Goal: Information Seeking & Learning: Find specific fact

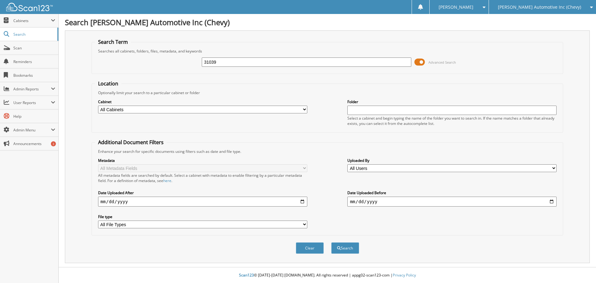
type input "31039"
click at [331, 242] on button "Search" at bounding box center [345, 247] width 28 height 11
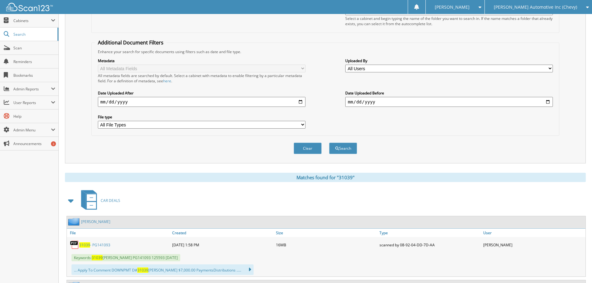
scroll to position [155, 0]
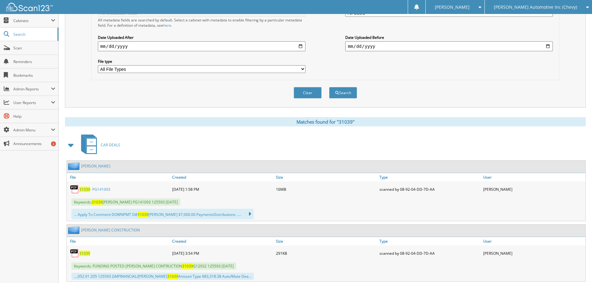
click at [103, 187] on link "31039 - PG141093" at bounding box center [94, 189] width 31 height 5
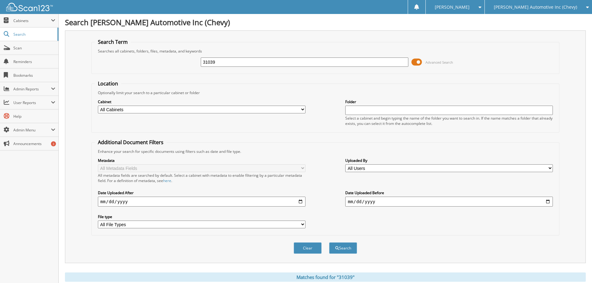
drag, startPoint x: 220, startPoint y: 60, endPoint x: 90, endPoint y: 75, distance: 130.9
click at [90, 75] on div "Search Term Searches all cabinets, folders, files, metadata, and keywords 31039…" at bounding box center [325, 146] width 520 height 233
type input "47533"
click at [329, 242] on button "Search" at bounding box center [343, 247] width 28 height 11
click at [39, 21] on span "Cabinets" at bounding box center [32, 20] width 38 height 5
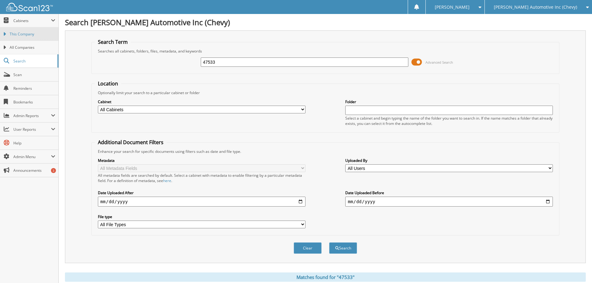
click at [35, 34] on span "This Company" at bounding box center [33, 34] width 46 height 6
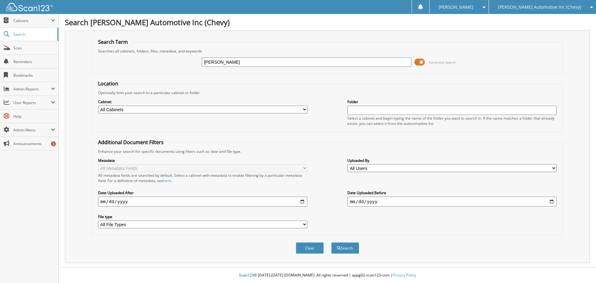
type input "gordon"
click at [331, 242] on button "Search" at bounding box center [345, 247] width 28 height 11
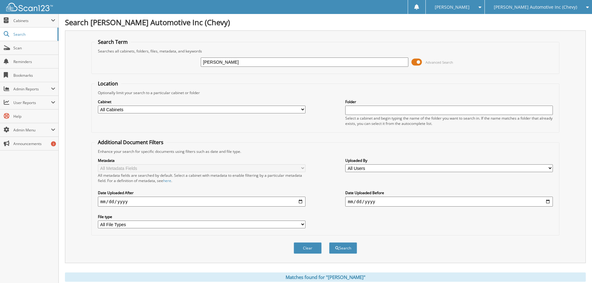
drag, startPoint x: 218, startPoint y: 61, endPoint x: 35, endPoint y: 11, distance: 189.8
click at [89, 32] on div "Search Term Searches all cabinets, folders, files, metadata, and keywords gordo…" at bounding box center [325, 146] width 520 height 233
click at [18, 17] on span "Cabinets" at bounding box center [29, 20] width 58 height 13
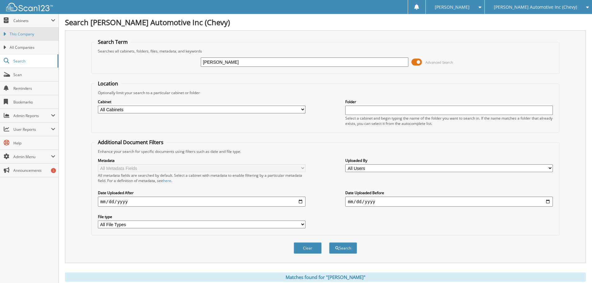
click at [13, 36] on span "This Company" at bounding box center [33, 34] width 46 height 6
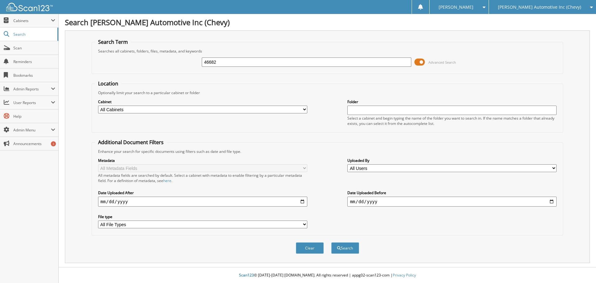
type input "46682"
click at [331, 242] on button "Search" at bounding box center [345, 247] width 28 height 11
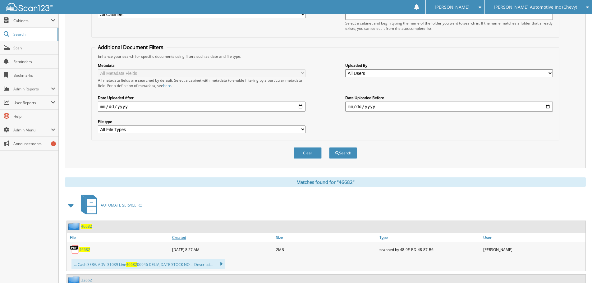
scroll to position [155, 0]
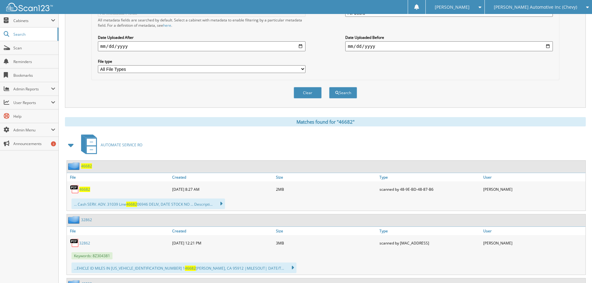
click at [84, 189] on span "46682" at bounding box center [84, 189] width 11 height 5
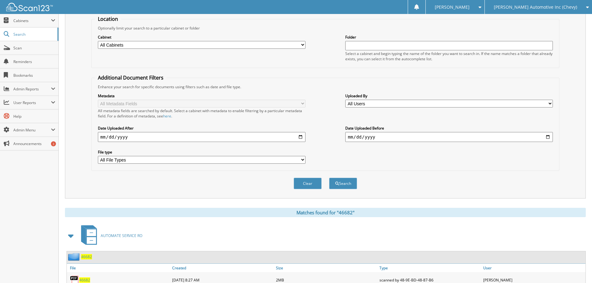
scroll to position [0, 0]
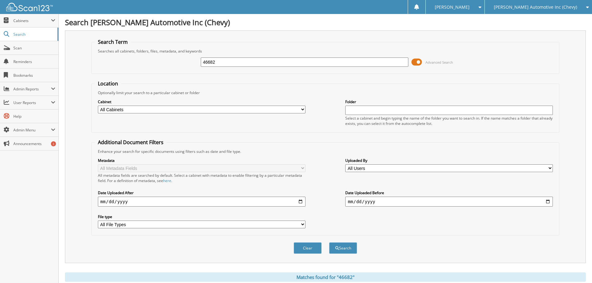
drag, startPoint x: 218, startPoint y: 64, endPoint x: 91, endPoint y: 71, distance: 127.8
click at [93, 72] on fieldset "Search Term Searches all cabinets, folders, files, metadata, and keywords 46682…" at bounding box center [325, 56] width 468 height 35
type input "45731"
click at [329, 242] on button "Search" at bounding box center [343, 247] width 28 height 11
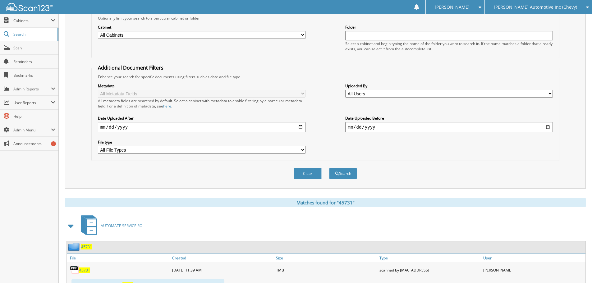
scroll to position [155, 0]
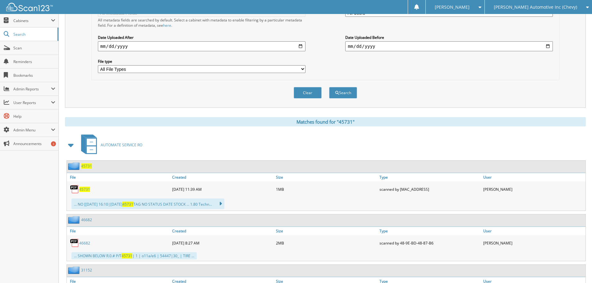
click at [83, 188] on span "45731" at bounding box center [84, 189] width 11 height 5
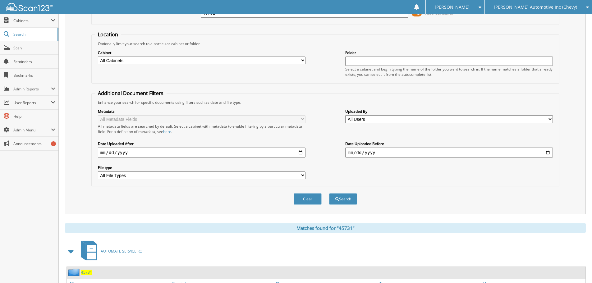
scroll to position [0, 0]
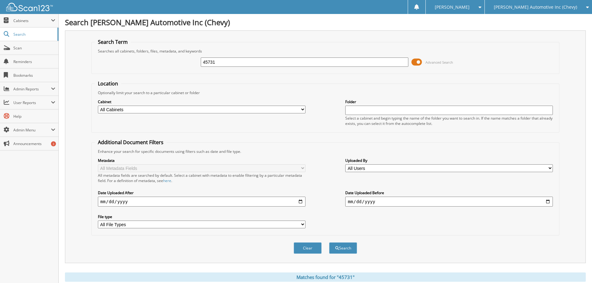
drag, startPoint x: 184, startPoint y: 68, endPoint x: 119, endPoint y: 85, distance: 67.7
click at [119, 85] on form "Search Term Searches all cabinets, folders, files, metadata, and keywords 45731…" at bounding box center [325, 150] width 468 height 222
type input "45322"
click at [329, 242] on button "Search" at bounding box center [343, 247] width 28 height 11
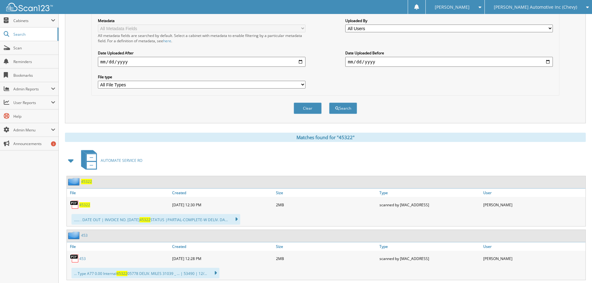
scroll to position [186, 0]
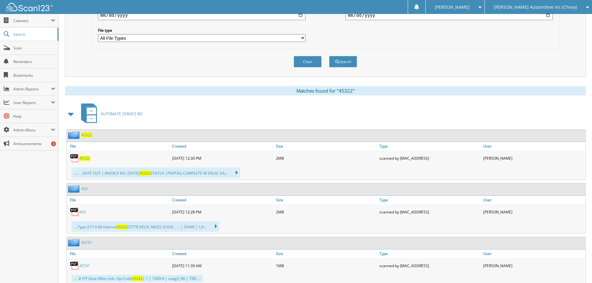
click at [85, 160] on span "45322" at bounding box center [84, 158] width 11 height 5
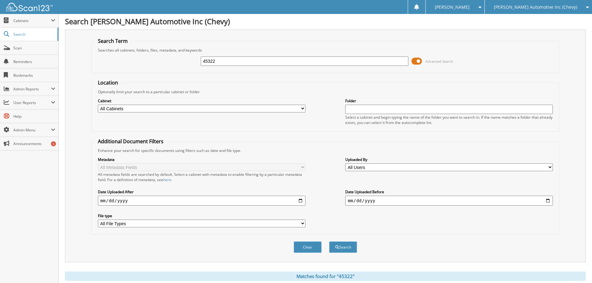
scroll to position [0, 0]
drag, startPoint x: 220, startPoint y: 61, endPoint x: 86, endPoint y: 87, distance: 136.7
click at [86, 87] on div "Search Term Searches all cabinets, folders, files, metadata, and keywords 45322…" at bounding box center [325, 146] width 520 height 233
type input "44883"
click at [329, 242] on button "Search" at bounding box center [343, 247] width 28 height 11
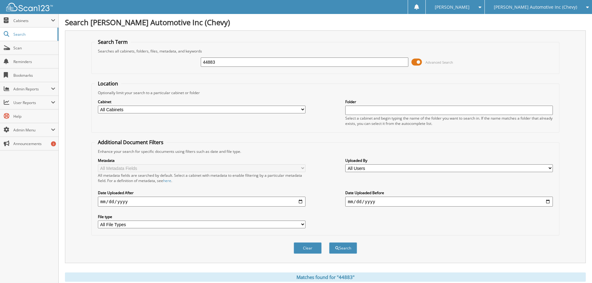
scroll to position [93, 0]
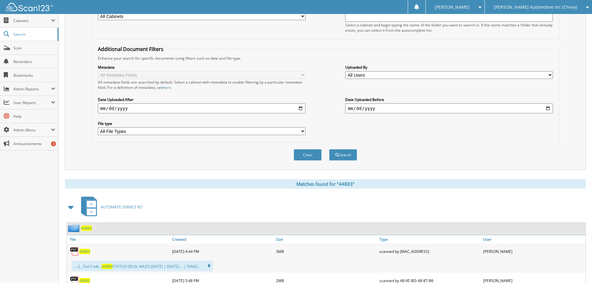
click at [87, 253] on span "44883" at bounding box center [84, 251] width 11 height 5
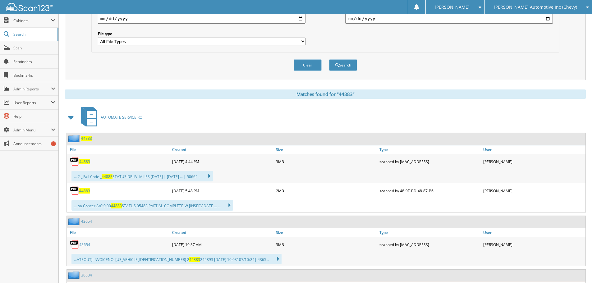
scroll to position [186, 0]
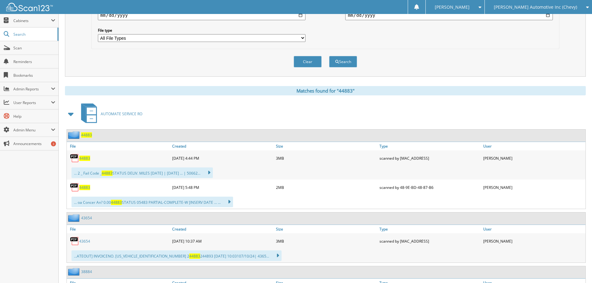
click at [84, 156] on span "44883" at bounding box center [84, 158] width 11 height 5
click at [84, 187] on span "44883" at bounding box center [84, 187] width 11 height 5
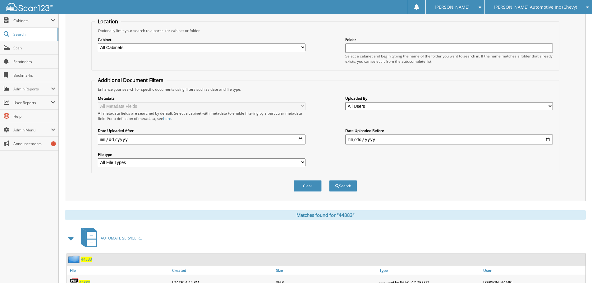
scroll to position [0, 0]
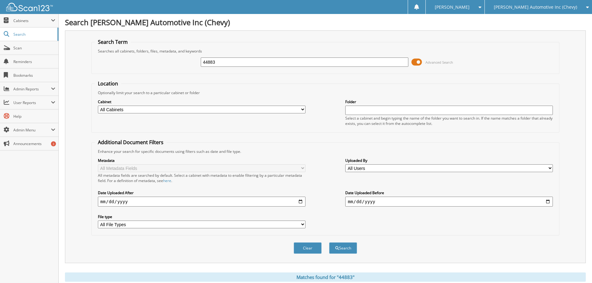
drag, startPoint x: 191, startPoint y: 60, endPoint x: 107, endPoint y: 80, distance: 86.7
click at [108, 81] on form "Search Term Searches all cabinets, folders, files, metadata, and keywords 44883…" at bounding box center [325, 150] width 468 height 222
type input "44153"
click at [329, 242] on button "Search" at bounding box center [343, 247] width 28 height 11
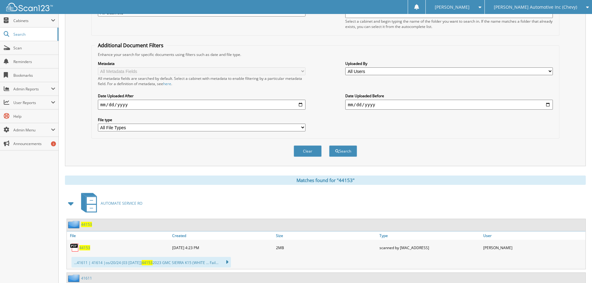
scroll to position [186, 0]
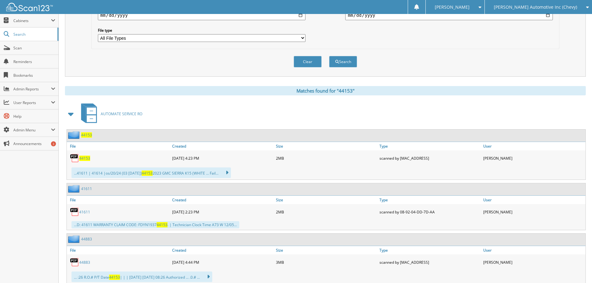
click at [86, 159] on span "44153" at bounding box center [84, 158] width 11 height 5
drag, startPoint x: 197, startPoint y: 65, endPoint x: 214, endPoint y: 60, distance: 18.0
click at [197, 65] on div "Clear Search" at bounding box center [325, 61] width 468 height 25
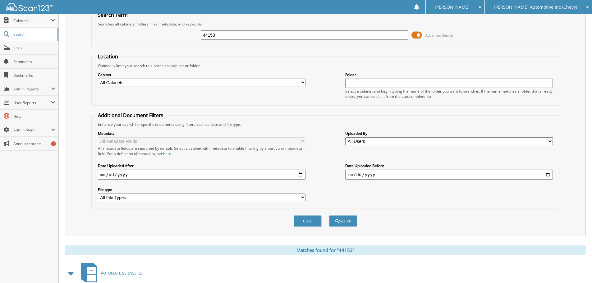
scroll to position [0, 0]
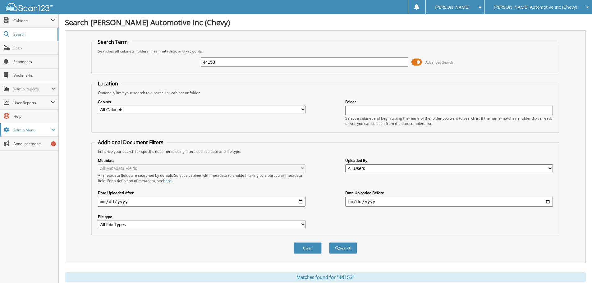
drag, startPoint x: 214, startPoint y: 67, endPoint x: 16, endPoint y: 125, distance: 206.3
type input "43266"
click at [329, 242] on button "Search" at bounding box center [343, 247] width 28 height 11
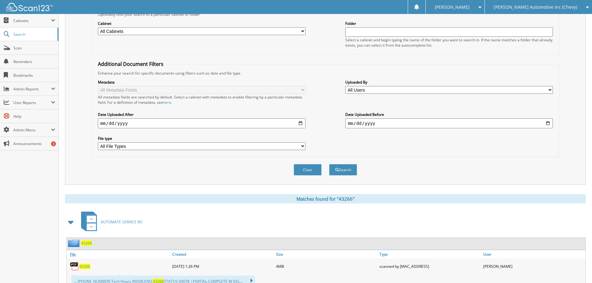
scroll to position [124, 0]
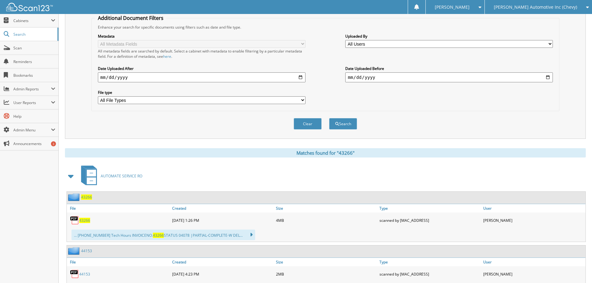
click at [88, 219] on span "43266" at bounding box center [84, 220] width 11 height 5
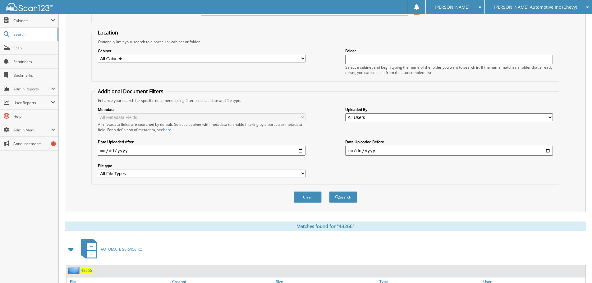
scroll to position [0, 0]
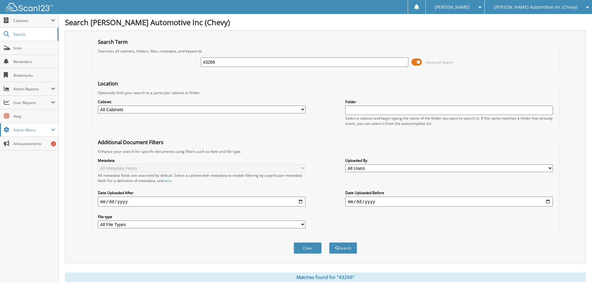
drag, startPoint x: 73, startPoint y: 99, endPoint x: 0, endPoint y: 129, distance: 78.7
type input "42852"
click at [329, 242] on button "Search" at bounding box center [343, 247] width 28 height 11
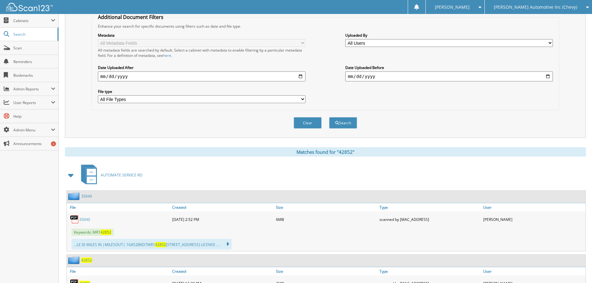
scroll to position [186, 0]
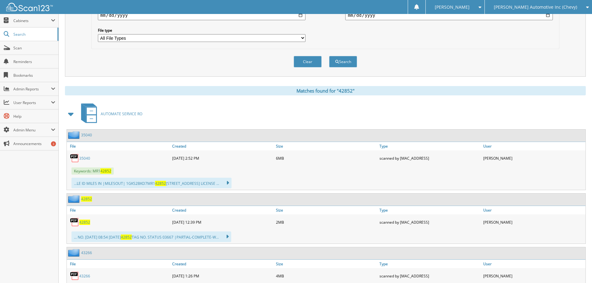
click at [87, 219] on div "42852" at bounding box center [119, 222] width 104 height 12
click at [88, 222] on span "42852" at bounding box center [84, 222] width 11 height 5
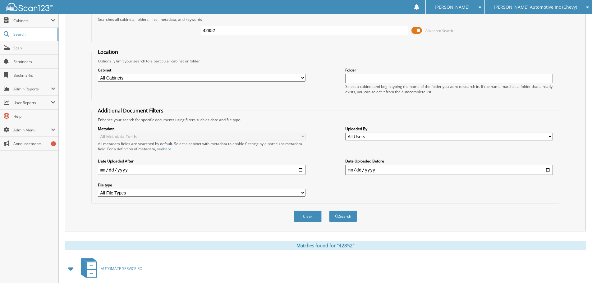
scroll to position [0, 0]
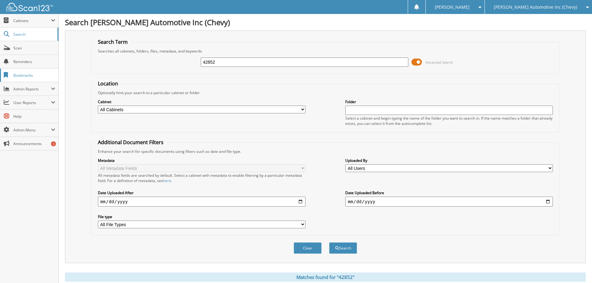
drag, startPoint x: 217, startPoint y: 63, endPoint x: 0, endPoint y: 70, distance: 217.4
type input "42663"
click at [329, 242] on button "Search" at bounding box center [343, 247] width 28 height 11
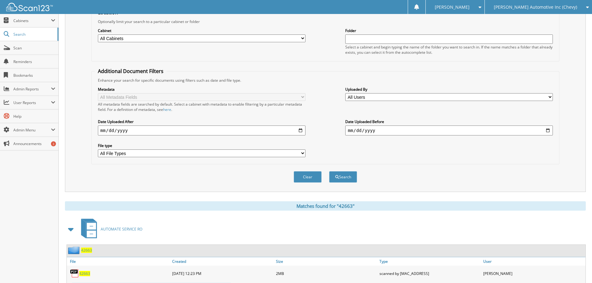
scroll to position [186, 0]
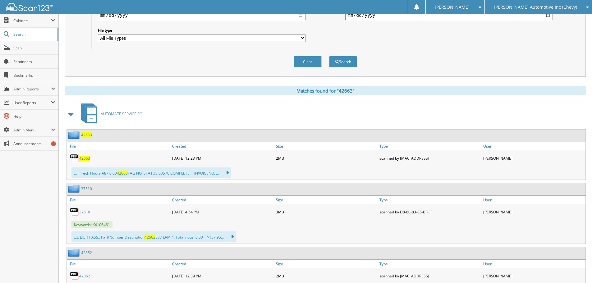
click at [84, 157] on span "42663" at bounding box center [84, 158] width 11 height 5
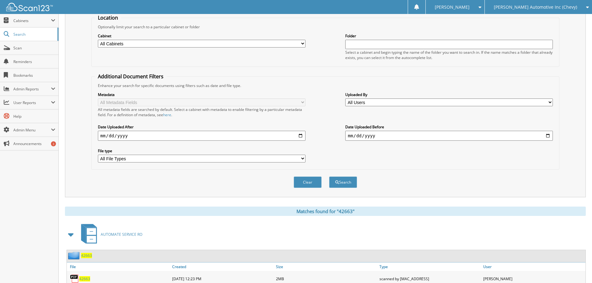
scroll to position [0, 0]
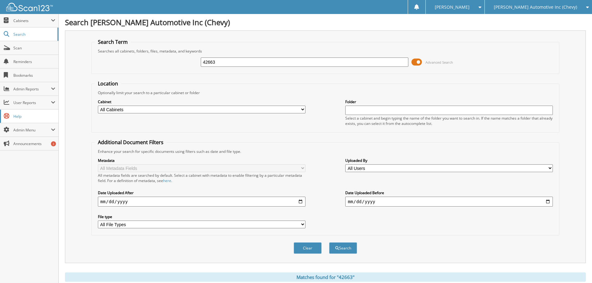
drag, startPoint x: 229, startPoint y: 63, endPoint x: 25, endPoint y: 116, distance: 210.3
type input "41519"
click at [329, 242] on button "Search" at bounding box center [343, 247] width 28 height 11
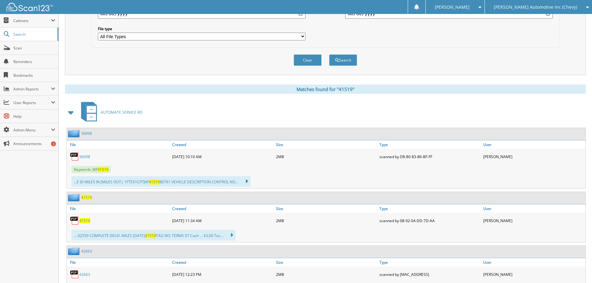
scroll to position [217, 0]
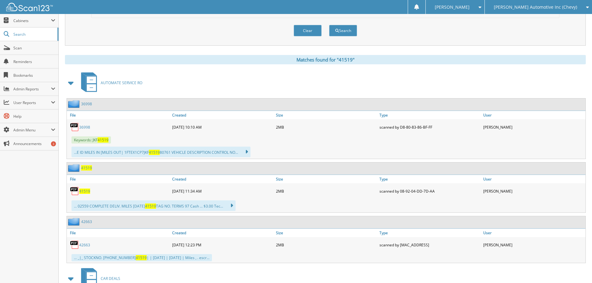
click at [85, 192] on span "41519" at bounding box center [84, 190] width 11 height 5
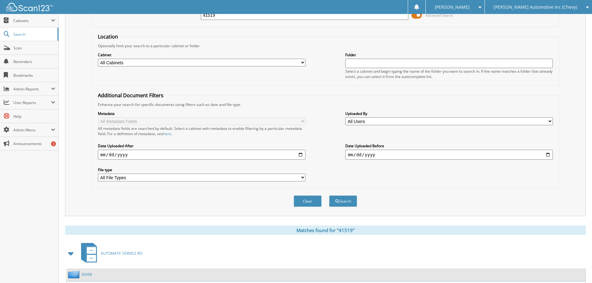
scroll to position [0, 0]
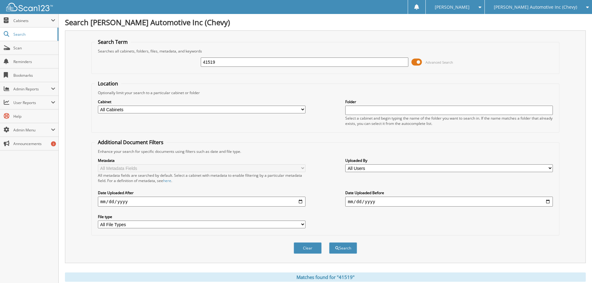
drag, startPoint x: 221, startPoint y: 66, endPoint x: 98, endPoint y: 76, distance: 123.4
click at [98, 76] on form "Search Term Searches all cabinets, folders, files, metadata, and keywords 41519…" at bounding box center [325, 150] width 468 height 222
type input "40473"
click at [329, 242] on button "Search" at bounding box center [343, 247] width 28 height 11
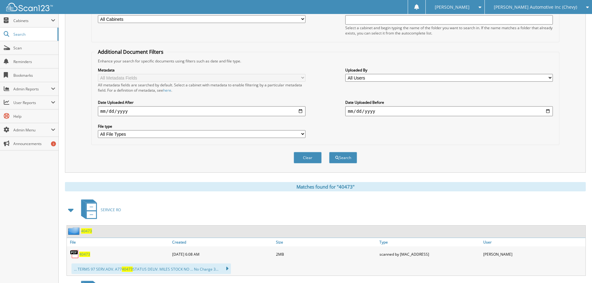
scroll to position [155, 0]
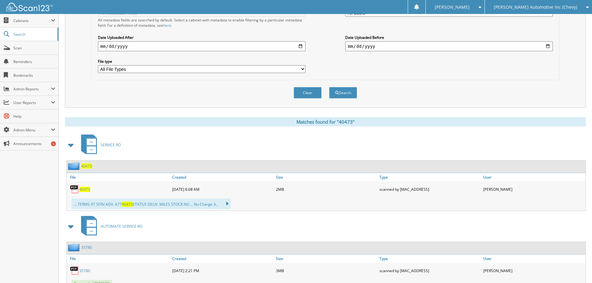
click at [88, 189] on span "40473" at bounding box center [84, 189] width 11 height 5
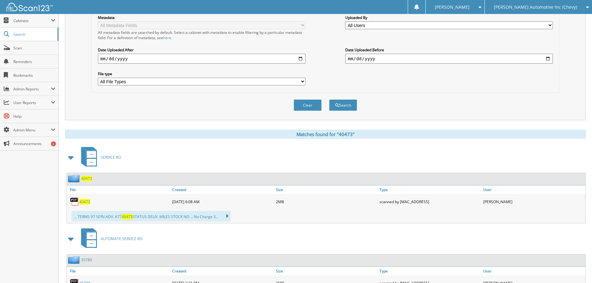
scroll to position [0, 0]
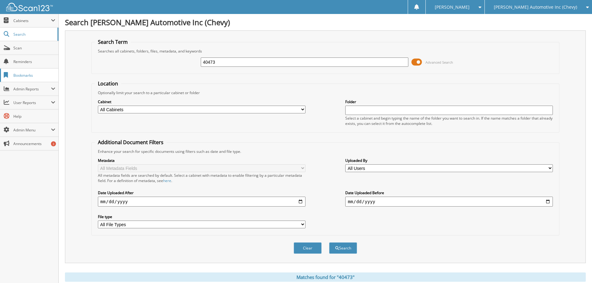
drag, startPoint x: 157, startPoint y: 64, endPoint x: 29, endPoint y: 81, distance: 129.0
type input "40349"
click at [329, 242] on button "Search" at bounding box center [343, 247] width 28 height 11
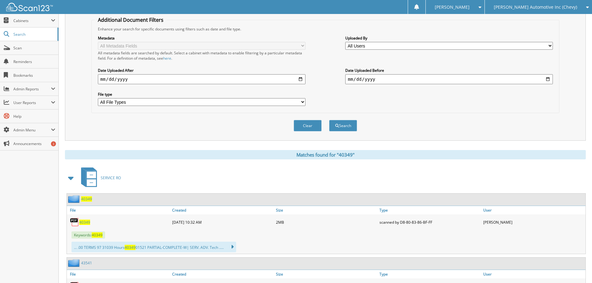
scroll to position [186, 0]
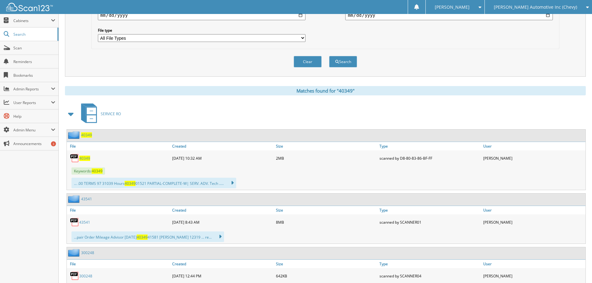
click at [87, 157] on span "40349" at bounding box center [84, 158] width 11 height 5
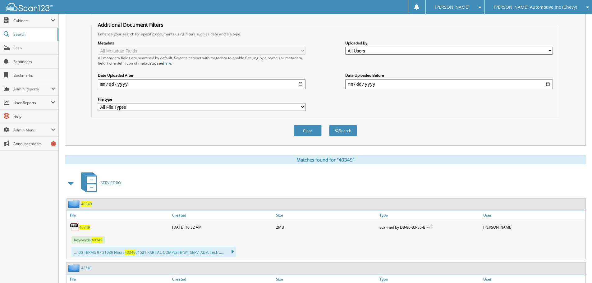
scroll to position [0, 0]
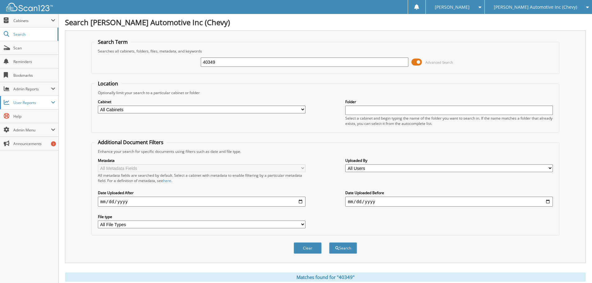
drag, startPoint x: 204, startPoint y: 62, endPoint x: 0, endPoint y: 97, distance: 207.0
type input "39274"
click at [329, 242] on button "Search" at bounding box center [343, 247] width 28 height 11
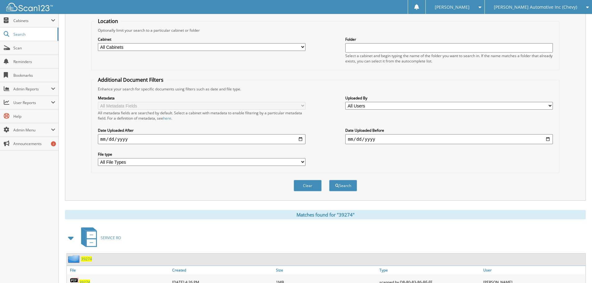
scroll to position [186, 0]
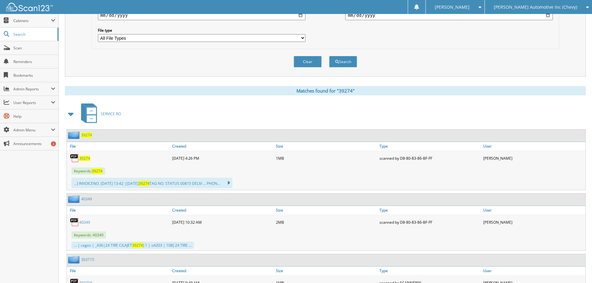
click at [88, 157] on span "39274" at bounding box center [84, 158] width 11 height 5
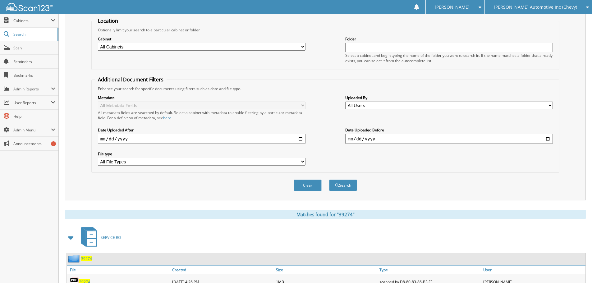
scroll to position [0, 0]
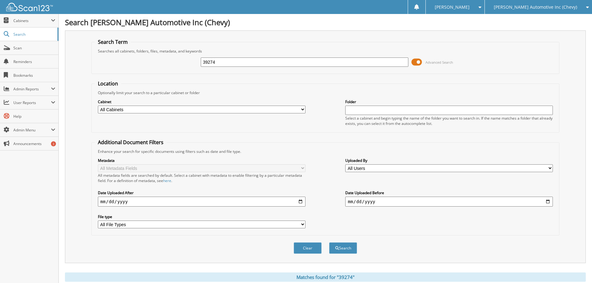
click at [84, 60] on div "Search Term Searches all cabinets, folders, files, metadata, and keywords 39274…" at bounding box center [325, 146] width 520 height 233
type input "0"
type input "39301"
click at [329, 242] on button "Search" at bounding box center [343, 247] width 28 height 11
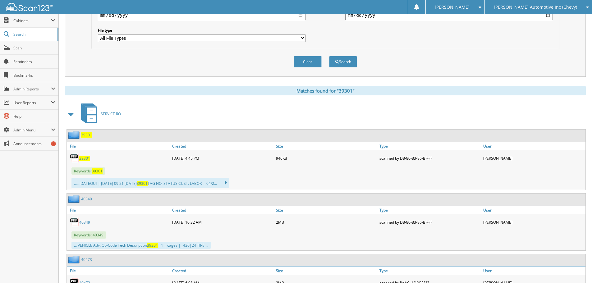
click at [88, 159] on span "39301" at bounding box center [84, 158] width 11 height 5
